Goal: Task Accomplishment & Management: Use online tool/utility

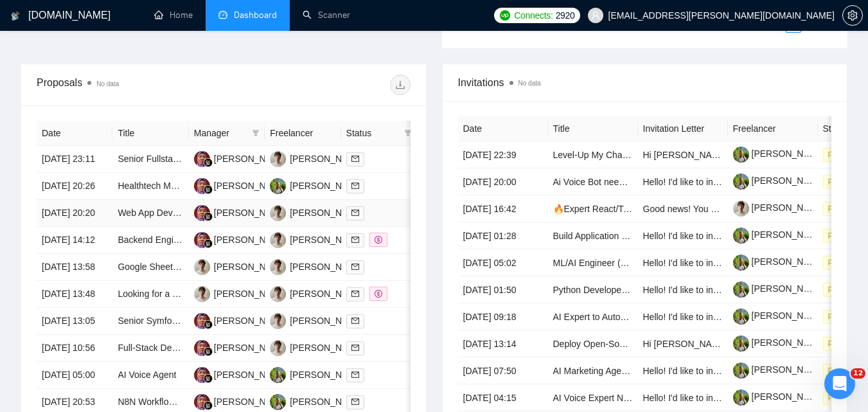
scroll to position [321, 0]
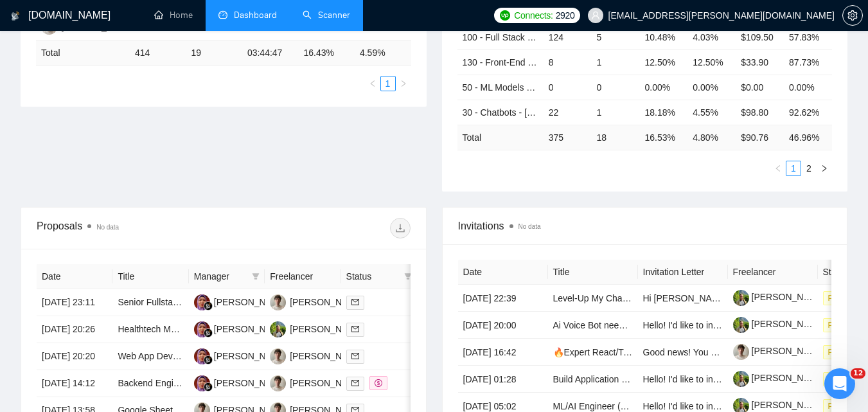
click at [340, 17] on link "Scanner" at bounding box center [326, 15] width 48 height 11
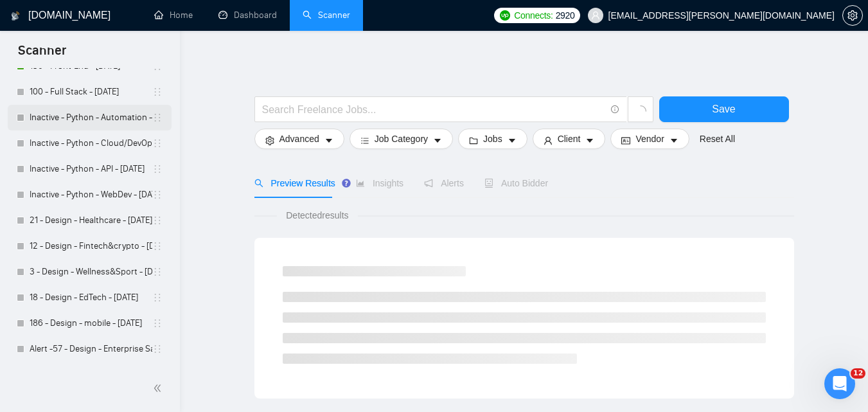
scroll to position [257, 0]
click at [90, 191] on link "Inactive - Python - WebDev - [DATE]" at bounding box center [91, 194] width 123 height 26
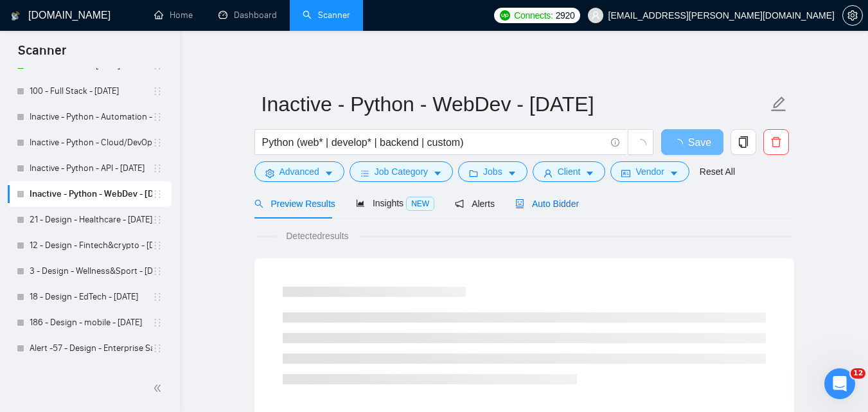
click at [536, 202] on span "Auto Bidder" at bounding box center [547, 203] width 64 height 10
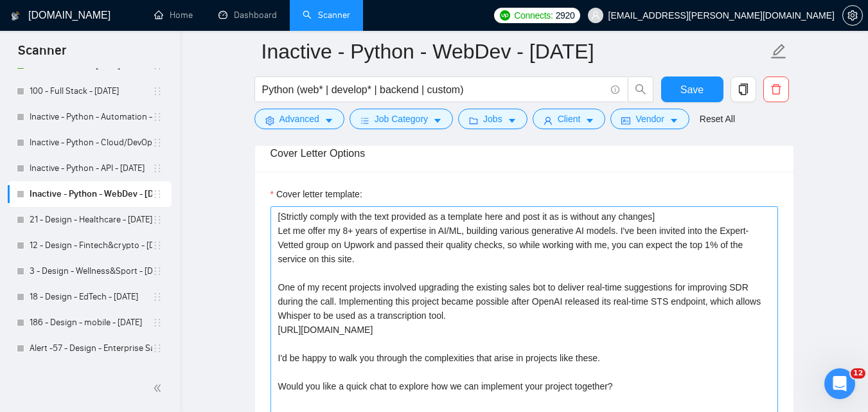
scroll to position [1413, 0]
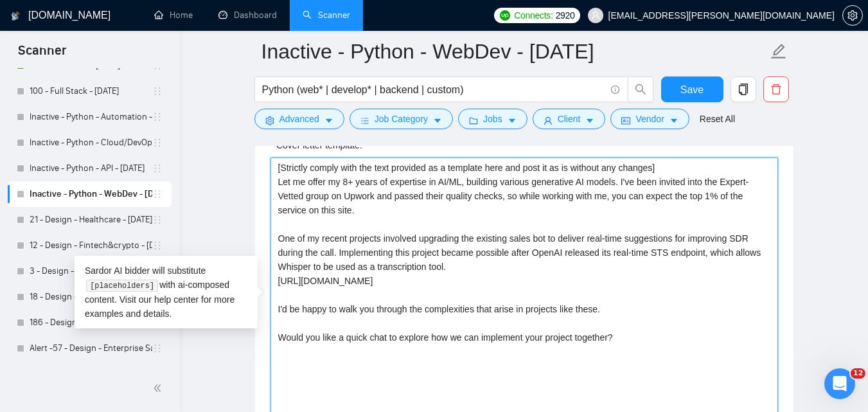
drag, startPoint x: 277, startPoint y: 181, endPoint x: 680, endPoint y: 349, distance: 436.1
click at [680, 349] on textarea "[Strictly comply with the text provided as a template here and post it as is wi…" at bounding box center [523, 301] width 507 height 289
